Goal: Task Accomplishment & Management: Use online tool/utility

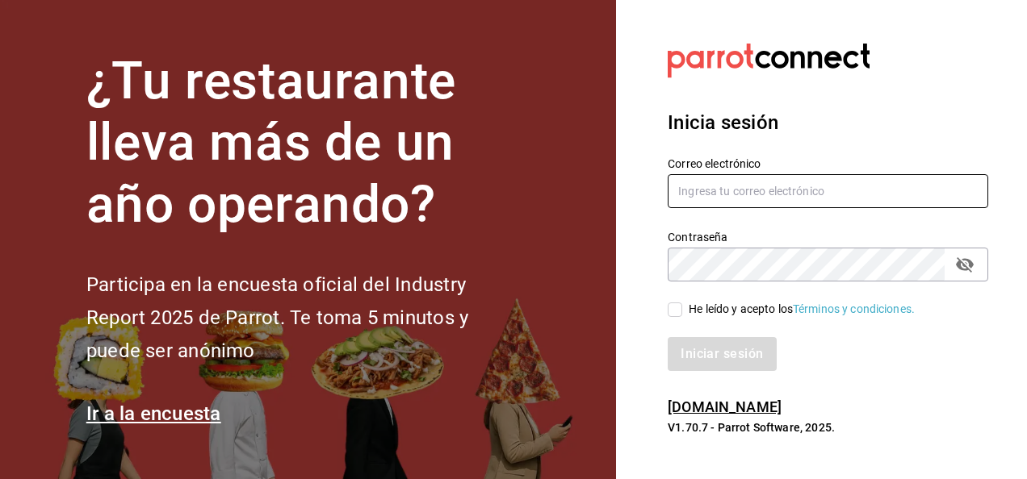
type input "hotaru.puebla@grupocosteno.com"
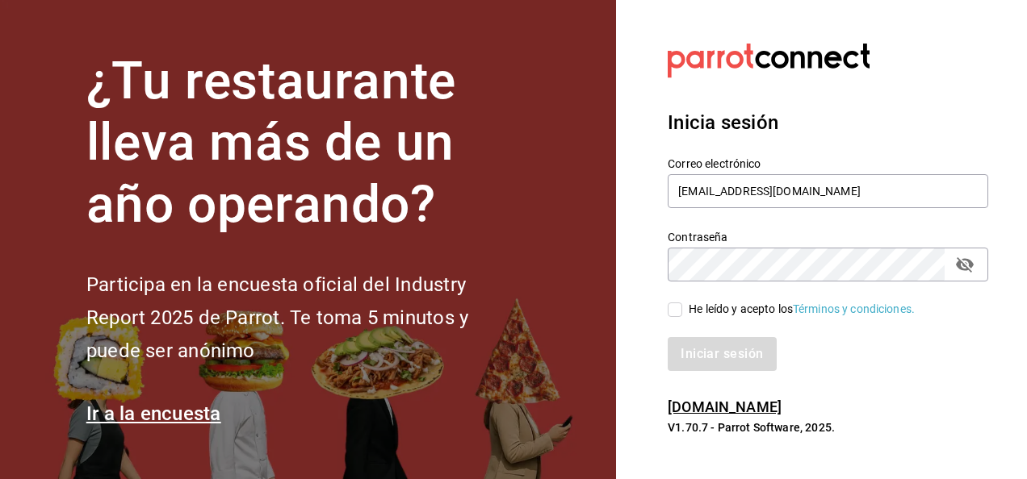
click at [680, 307] on input "He leído y acepto los Términos y condiciones." at bounding box center [675, 310] width 15 height 15
checkbox input "true"
click at [710, 344] on button "Iniciar sesión" at bounding box center [723, 354] width 110 height 34
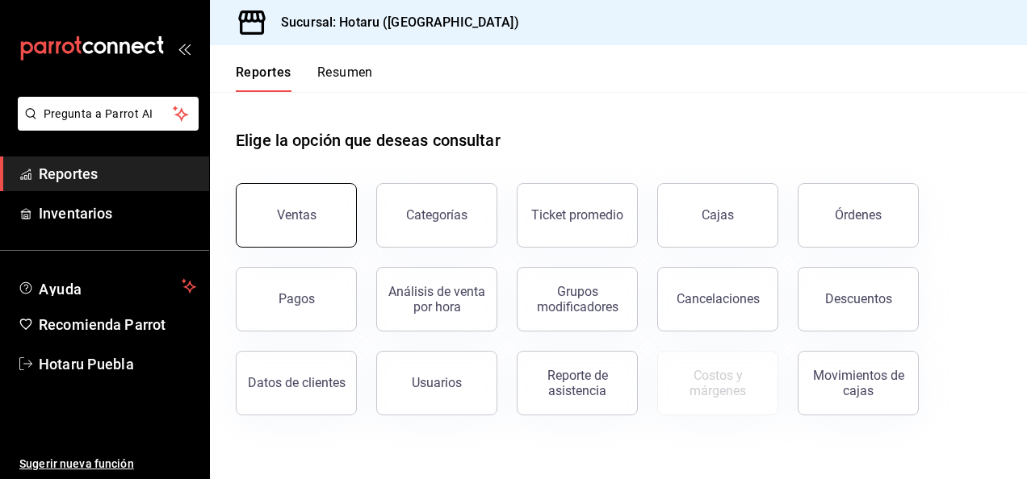
click at [312, 235] on button "Ventas" at bounding box center [296, 215] width 121 height 65
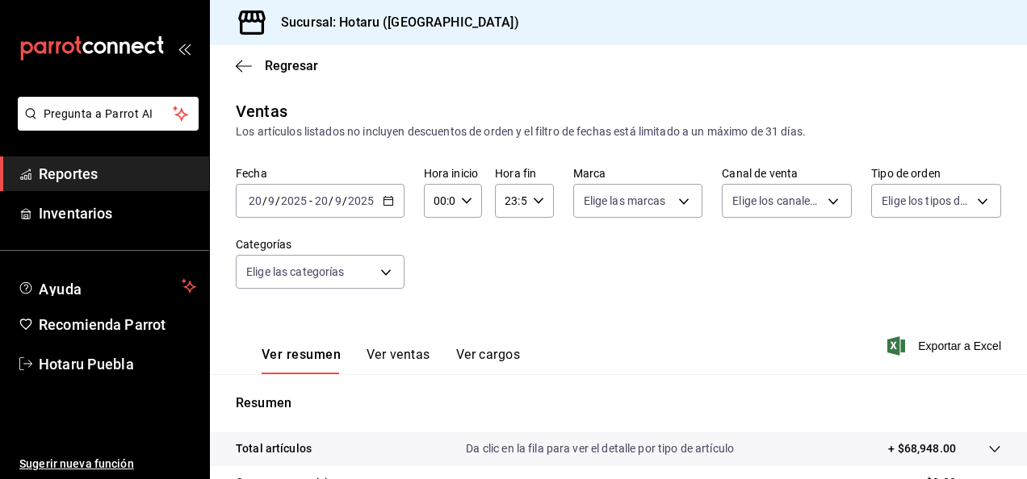
click at [446, 236] on div "Fecha [DATE] [DATE] - [DATE] [DATE] Hora inicio 00:00 Hora inicio Hora fin 23:5…" at bounding box center [618, 237] width 765 height 142
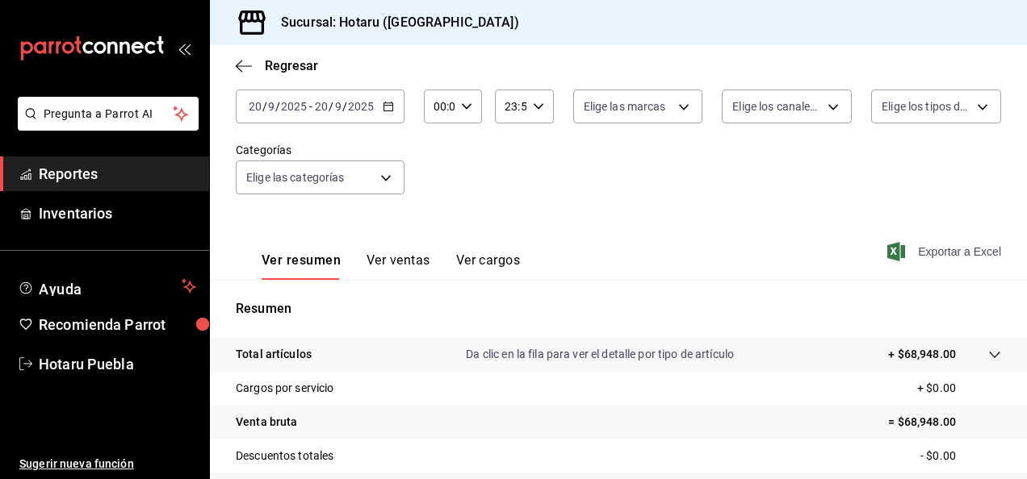
scroll to position [98, 0]
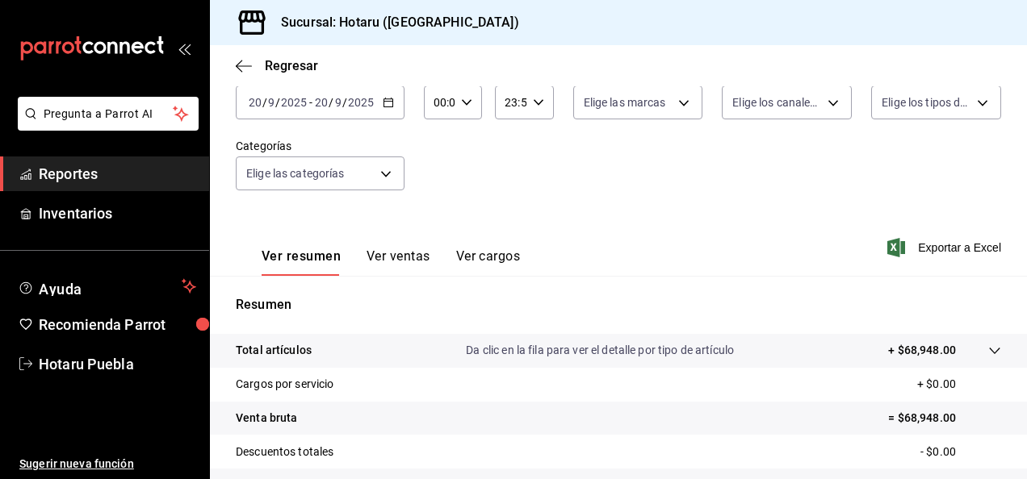
click at [940, 255] on span "Exportar a Excel" at bounding box center [945, 247] width 111 height 19
click at [391, 103] on icon "button" at bounding box center [388, 102] width 11 height 11
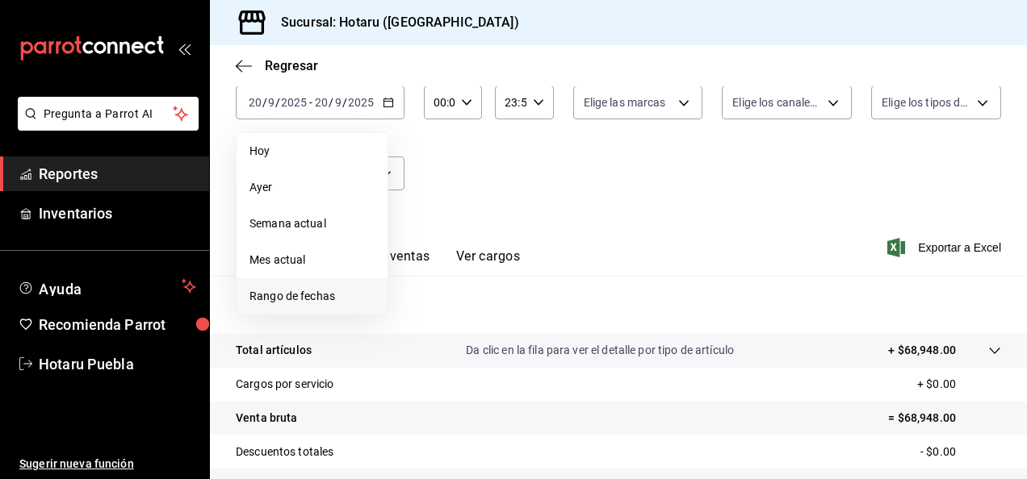
click at [285, 314] on li "Rango de fechas" at bounding box center [312, 296] width 151 height 36
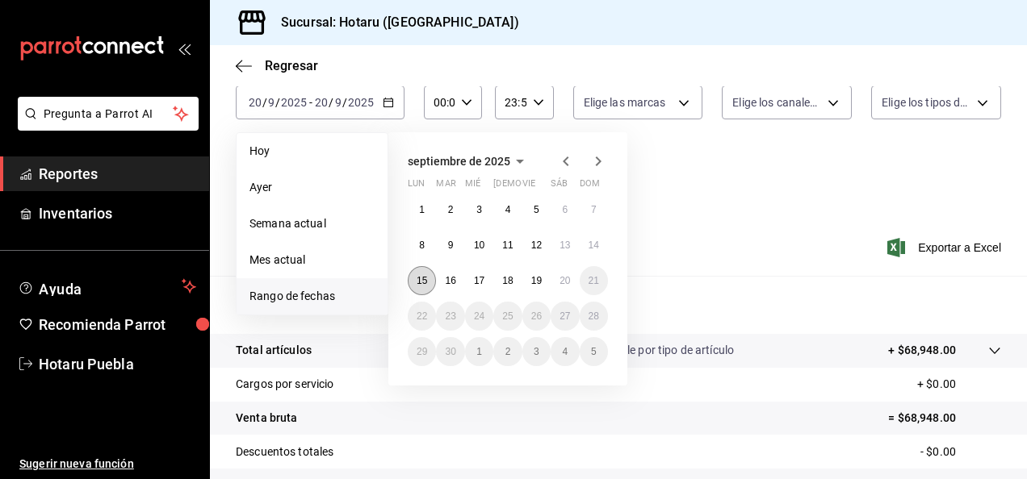
click at [412, 289] on button "15" at bounding box center [422, 280] width 28 height 29
click at [573, 279] on button "20" at bounding box center [565, 280] width 28 height 29
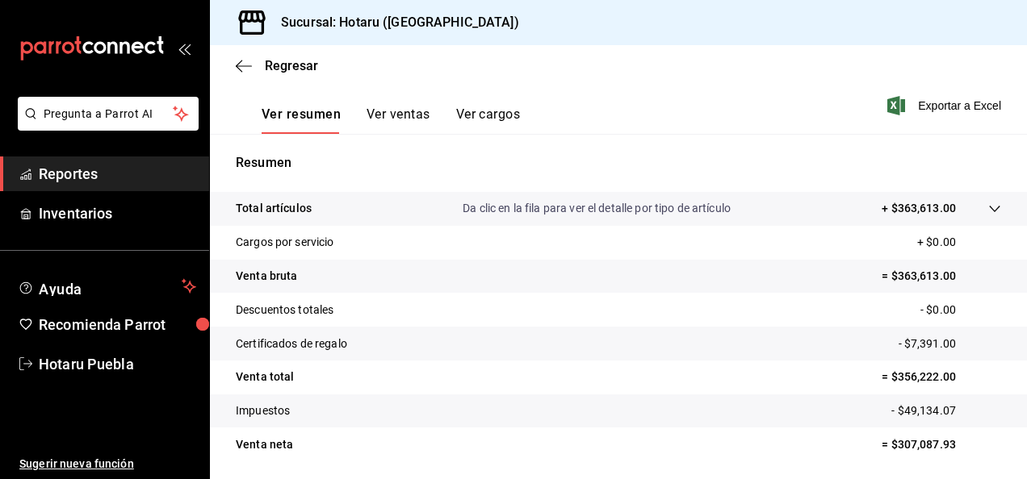
scroll to position [242, 0]
